Goal: Find specific page/section

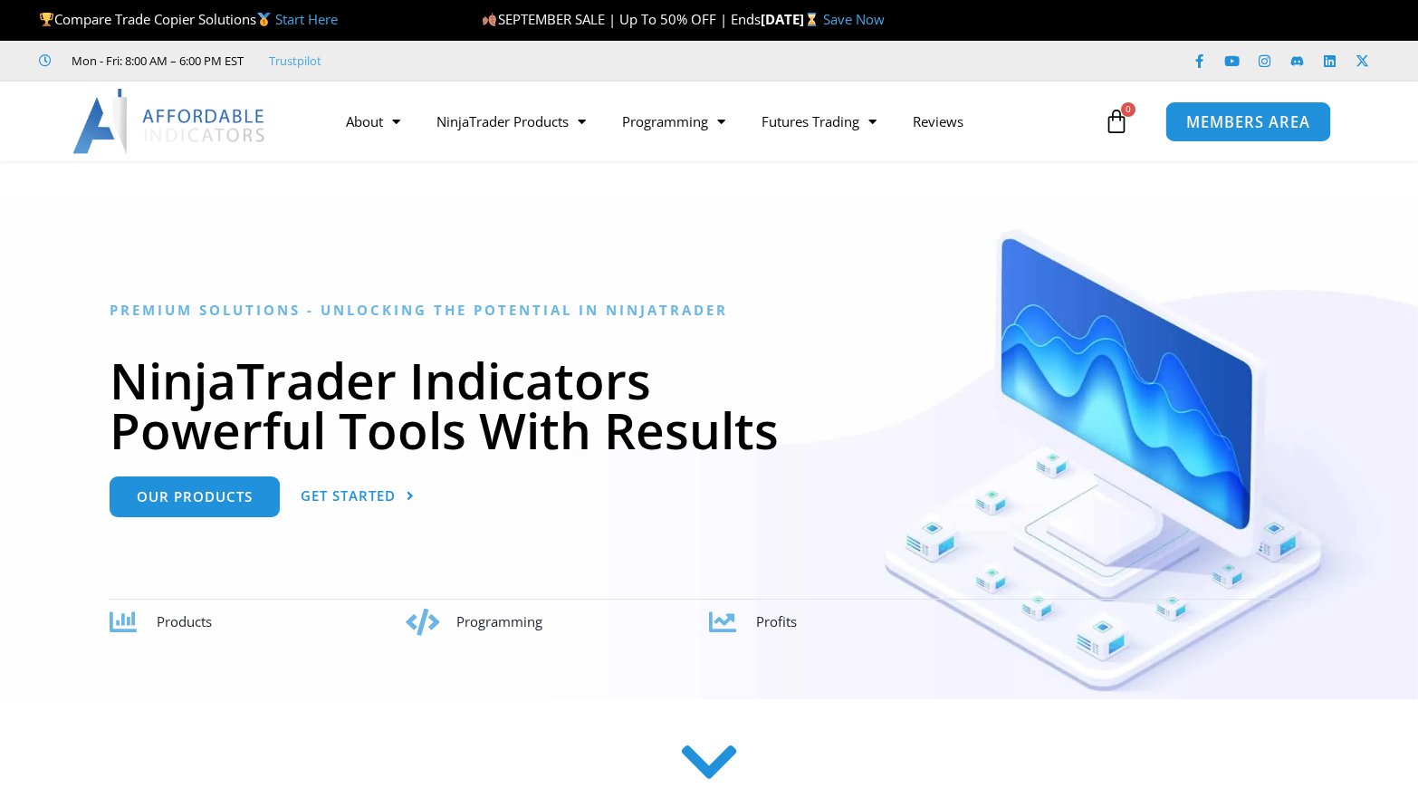
click at [1206, 130] on span "MEMBERS AREA" at bounding box center [1248, 121] width 124 height 15
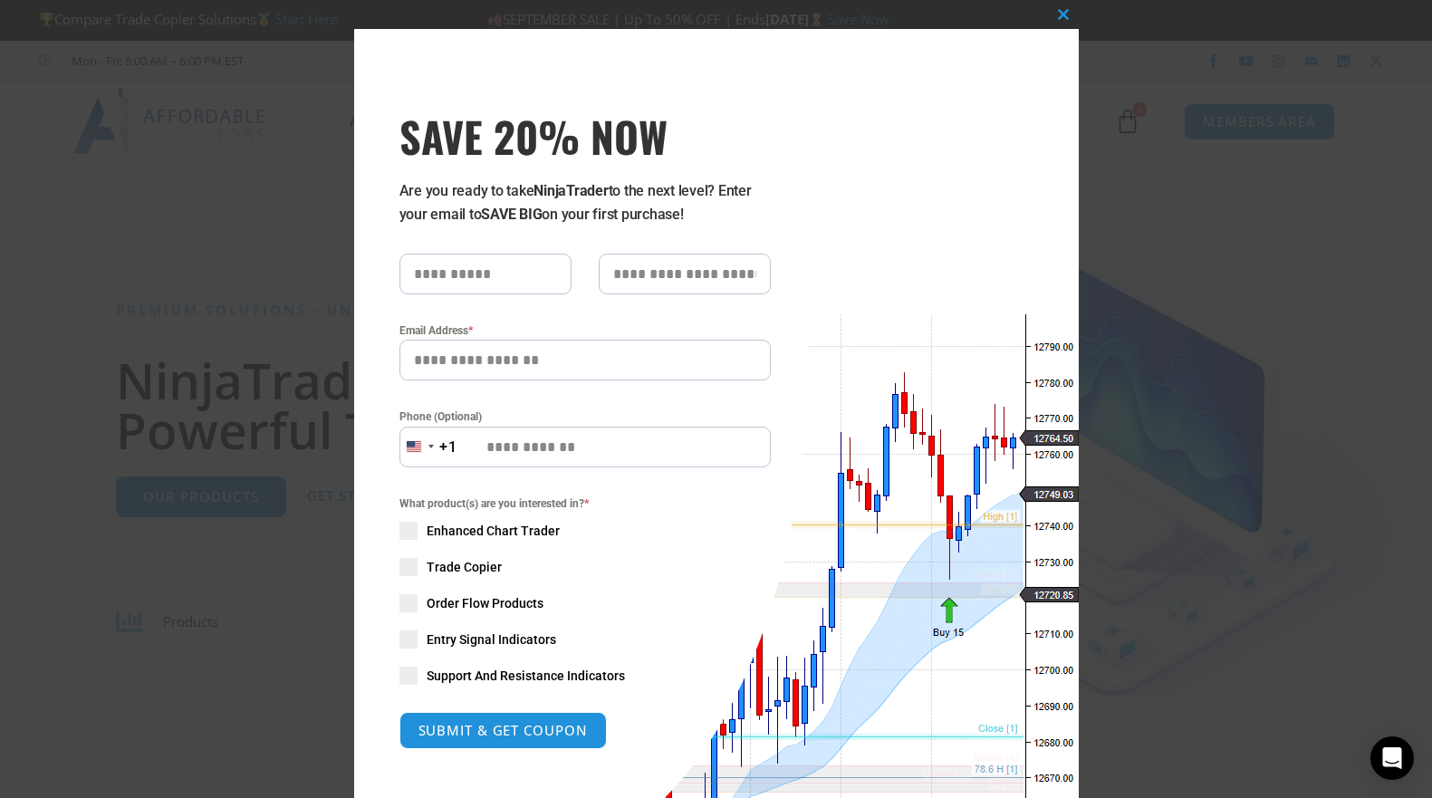
click at [53, 625] on div "Close this module SAVE 20% NOW Are you ready to take NinjaTrader to the next le…" at bounding box center [716, 399] width 1432 height 798
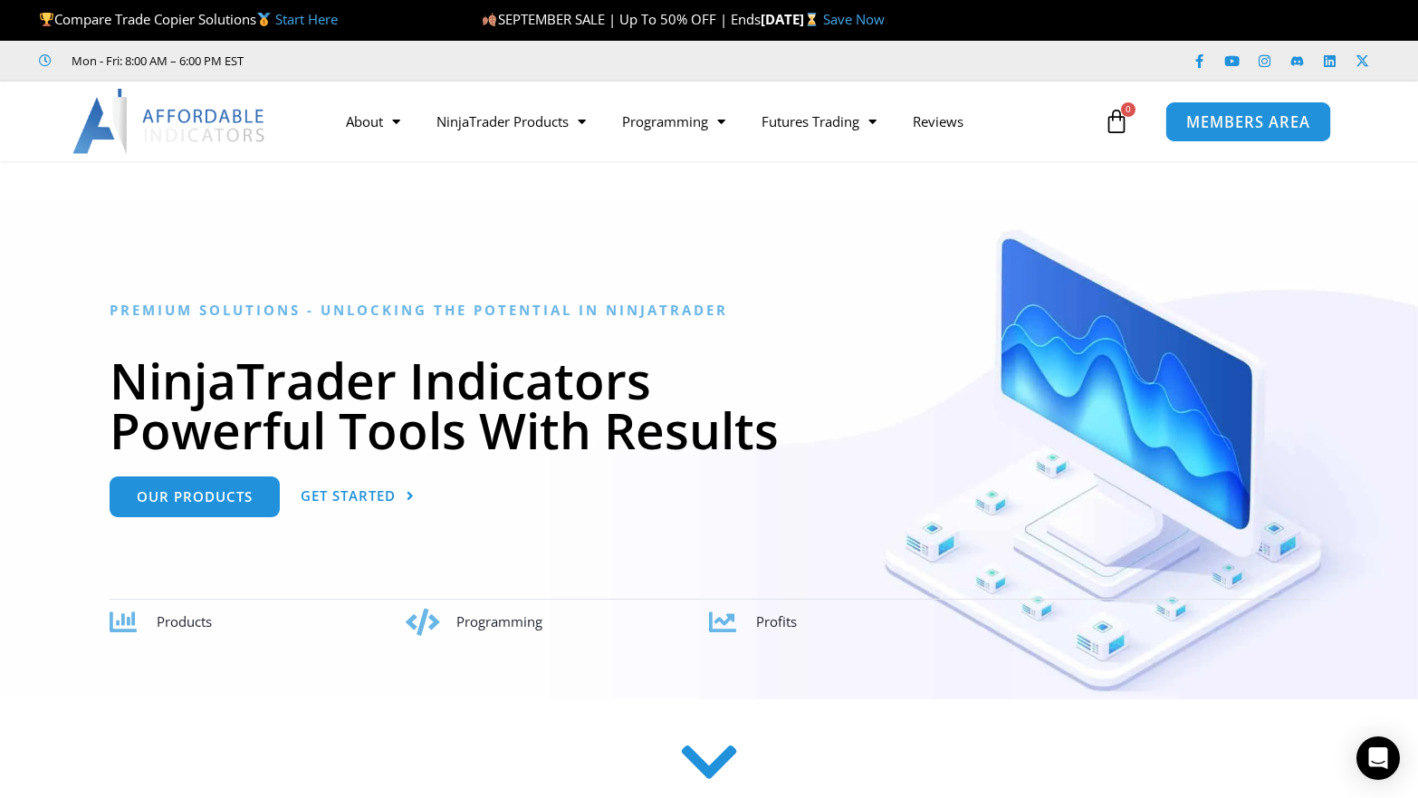
click at [1234, 127] on span "MEMBERS AREA" at bounding box center [1248, 121] width 124 height 15
click at [1248, 122] on span "MEMBERS AREA" at bounding box center [1248, 121] width 124 height 15
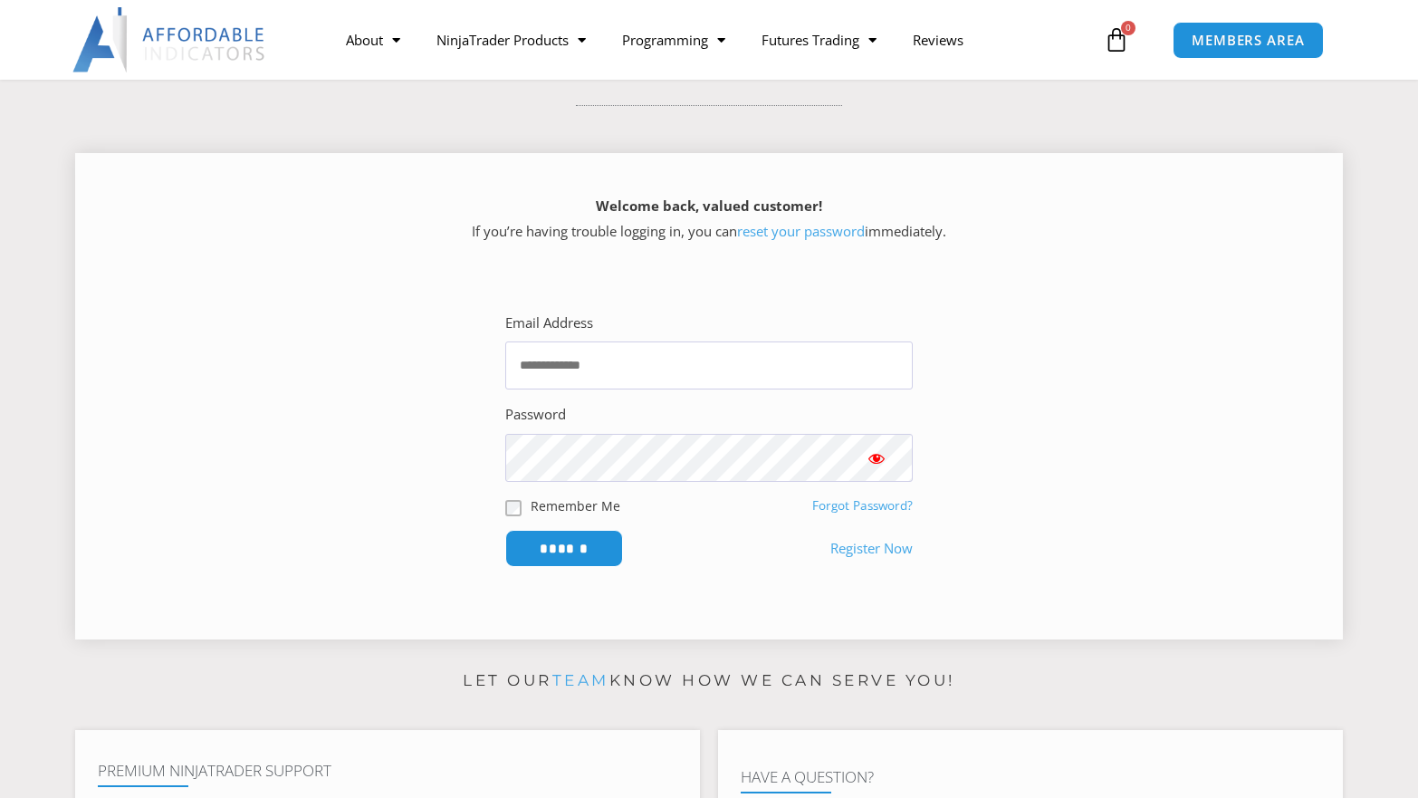
scroll to position [181, 0]
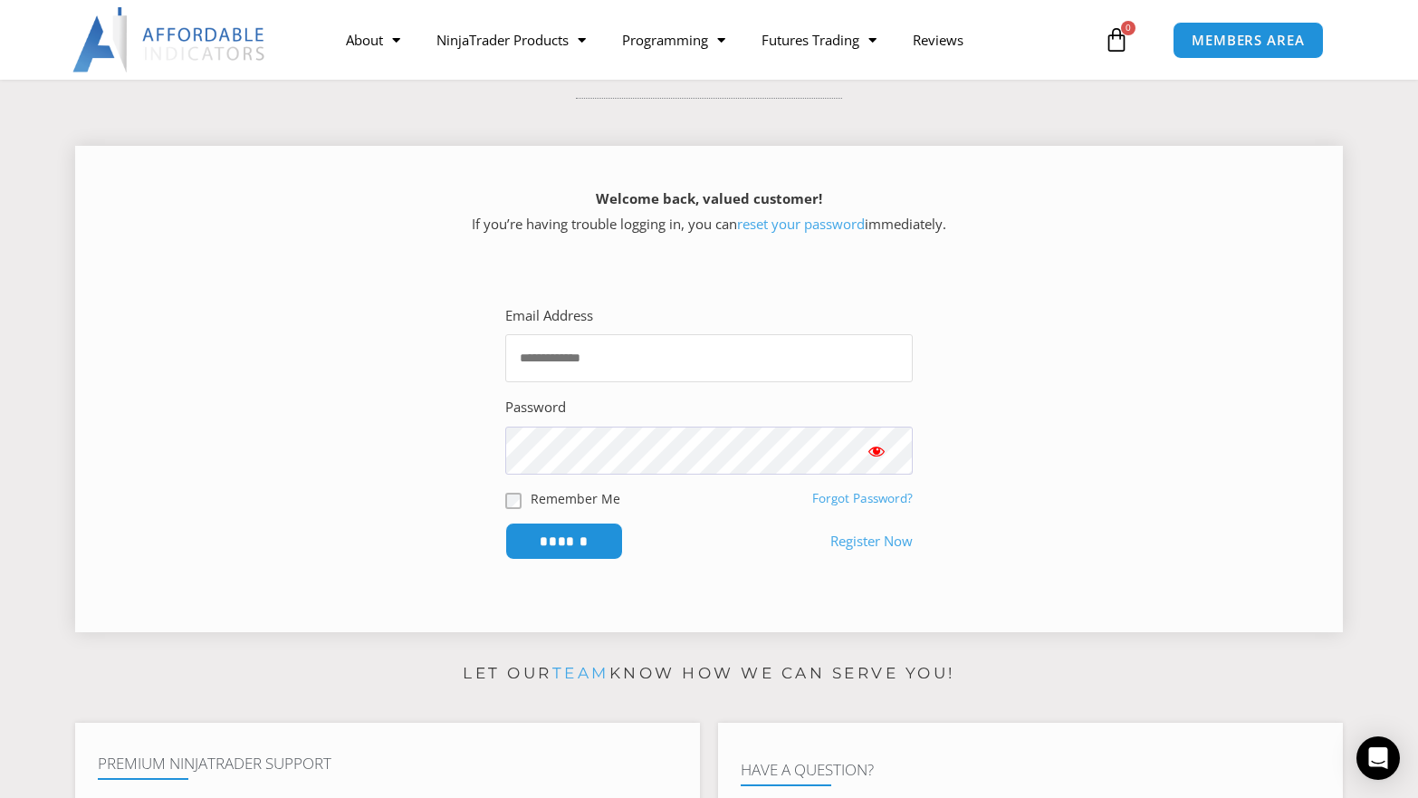
type input "**********"
